Goal: Check status: Check status

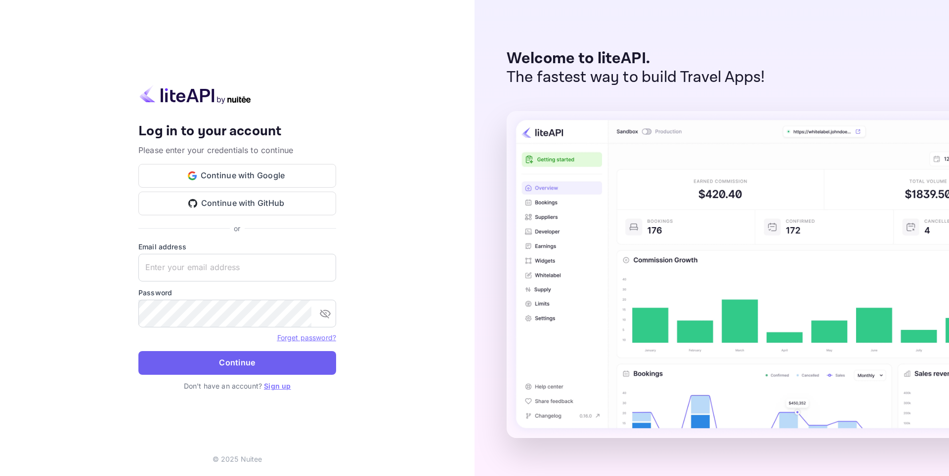
type input "[EMAIL_ADDRESS][DOMAIN_NAME]"
click at [223, 358] on button "Continue" at bounding box center [237, 363] width 198 height 24
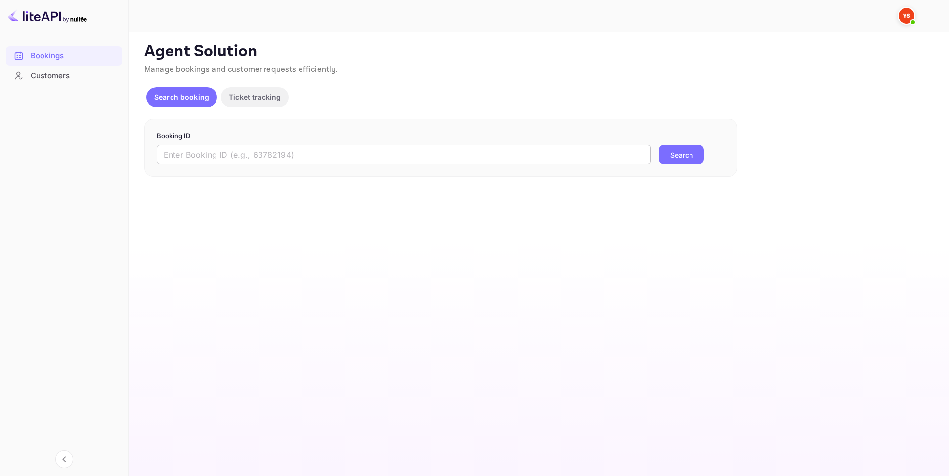
click at [232, 156] on input "text" at bounding box center [404, 155] width 494 height 20
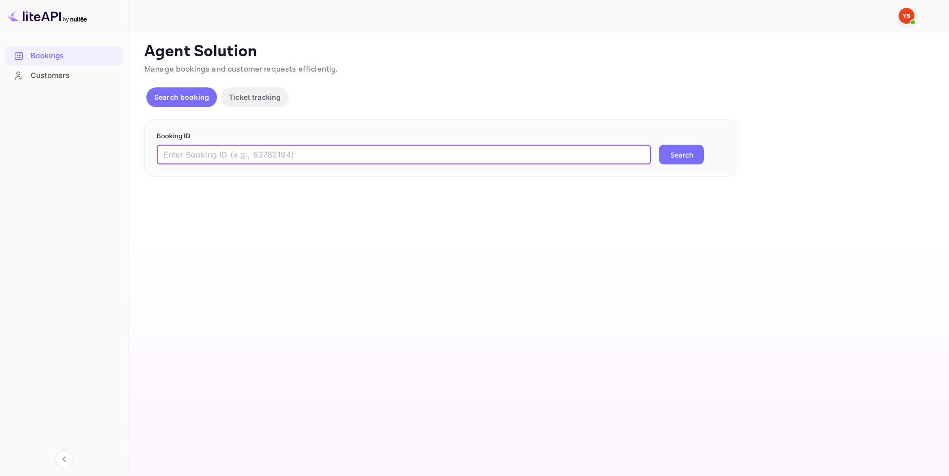
paste input "9646234"
type input "9646234"
click at [678, 156] on button "Search" at bounding box center [681, 155] width 45 height 20
